Goal: Task Accomplishment & Management: Complete application form

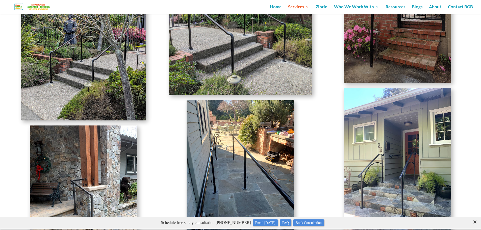
scroll to position [1362, 0]
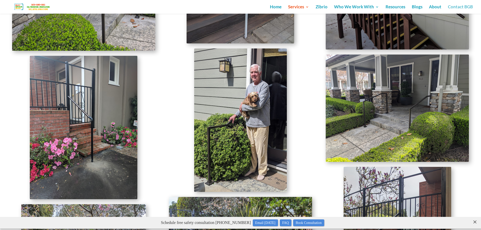
click at [462, 6] on link "Contact BGB" at bounding box center [460, 9] width 25 height 9
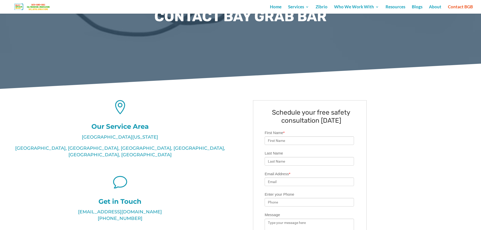
scroll to position [76, 0]
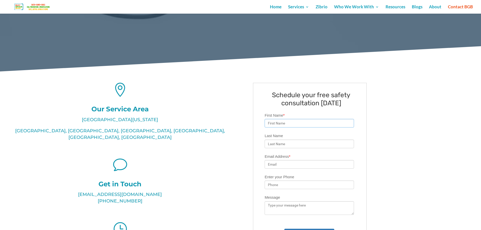
click at [295, 124] on input "First Name *" at bounding box center [308, 123] width 89 height 9
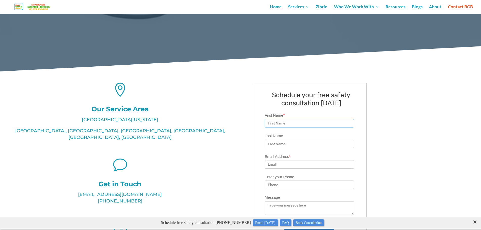
scroll to position [0, 0]
type input "[PERSON_NAME]"
type input "[EMAIL_ADDRESS][DOMAIN_NAME]"
type input "6176691908"
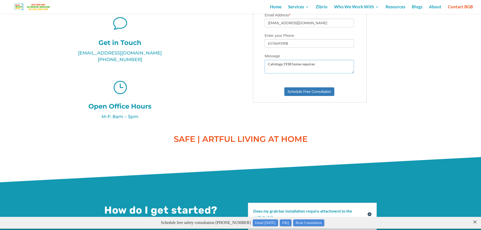
scroll to position [227, 0]
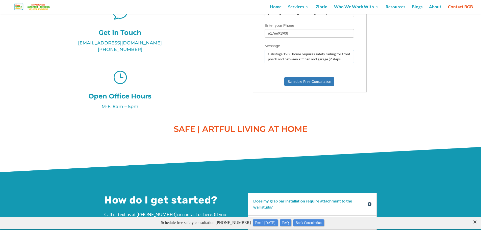
click at [278, 61] on textarea "Calistoga 1938 home requires safety railing for front porch and between kitchen…" at bounding box center [308, 57] width 89 height 14
click at [286, 60] on textarea "Calistoga 1938 home requires safety railing for front porch 2 steps) and betwee…" at bounding box center [308, 57] width 89 height 14
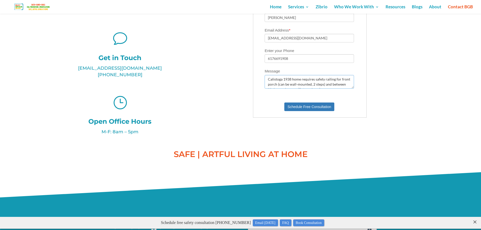
scroll to position [5, 0]
click at [332, 85] on textarea "Calistoga 1938 home requires safety railing for front porch (can be wall-mounte…" at bounding box center [308, 82] width 89 height 14
click at [320, 86] on textarea "Calistoga 1938 home requires safety railing for front porch (can be wall-mounte…" at bounding box center [308, 82] width 89 height 14
click at [327, 82] on textarea "Calistoga 1938 home requires safety railing for front porch (can be wall-mounte…" at bounding box center [308, 82] width 89 height 14
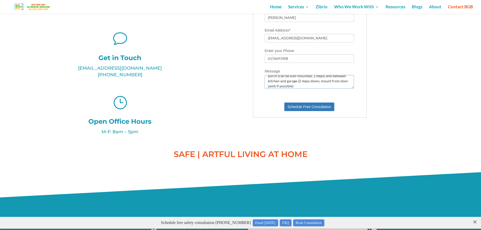
click at [327, 82] on textarea "Calistoga 1938 home requires safety railing for front porch (can be wall-mounte…" at bounding box center [308, 82] width 89 height 14
click at [317, 85] on textarea "Calistoga 1938 home requires safety railing for front porch (can be wall-mounte…" at bounding box center [308, 82] width 89 height 14
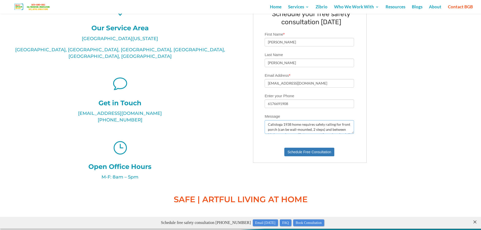
scroll to position [126, 0]
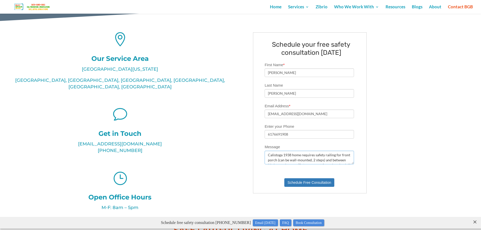
click at [267, 155] on textarea "Calistoga 1938 home requires safety railing for front porch (can be wall-mounte…" at bounding box center [308, 158] width 89 height 14
click at [300, 161] on textarea "Hi I am helping my mom manage a rental which is a Calistoga 1938 home requires …" at bounding box center [308, 158] width 89 height 14
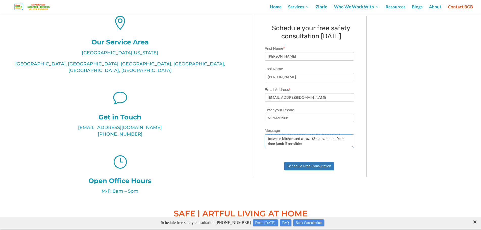
scroll to position [151, 0]
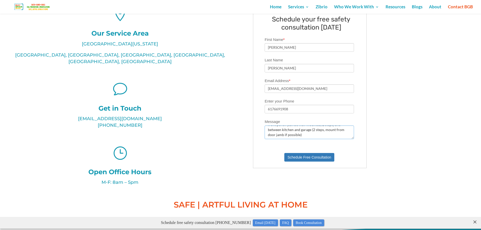
click at [305, 135] on textarea "Hi I am helping my mom manage a rental which is a Calistoga 1938 home. It requi…" at bounding box center [308, 132] width 89 height 14
type textarea "Hi I am helping my mom manage a rental which is a Calistoga 1938 home. It requi…"
click at [312, 156] on button "Schedule Free Consultation" at bounding box center [309, 157] width 50 height 9
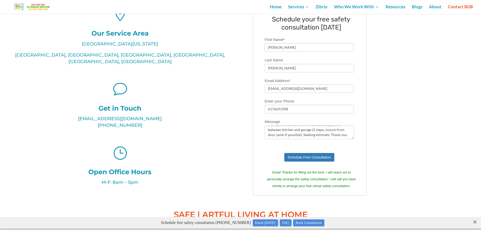
scroll to position [0, 0]
